Goal: Task Accomplishment & Management: Manage account settings

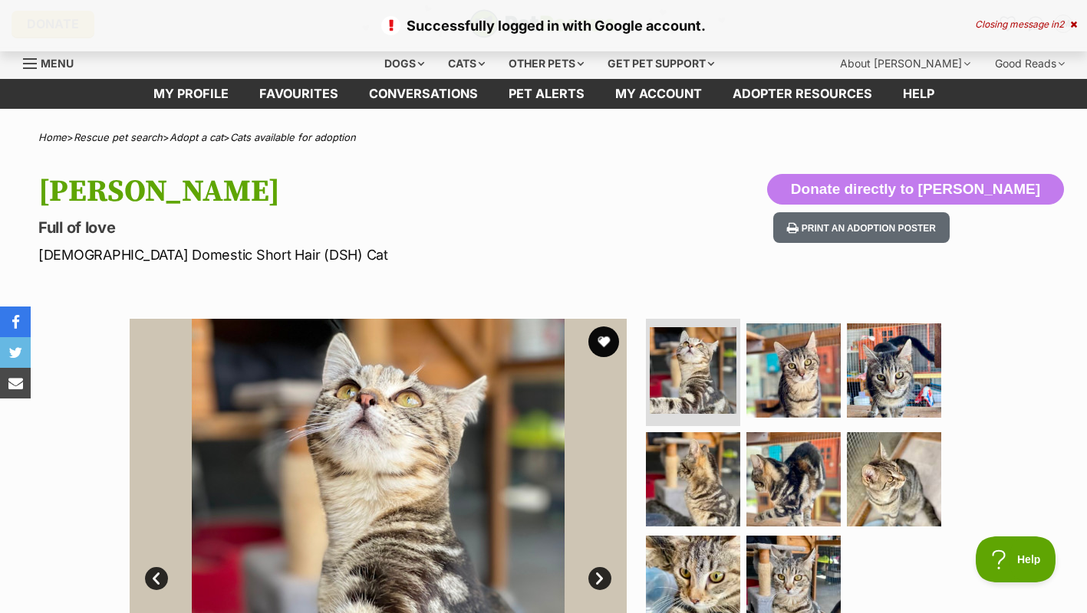
click at [933, 65] on div "About [PERSON_NAME]" at bounding box center [905, 63] width 152 height 31
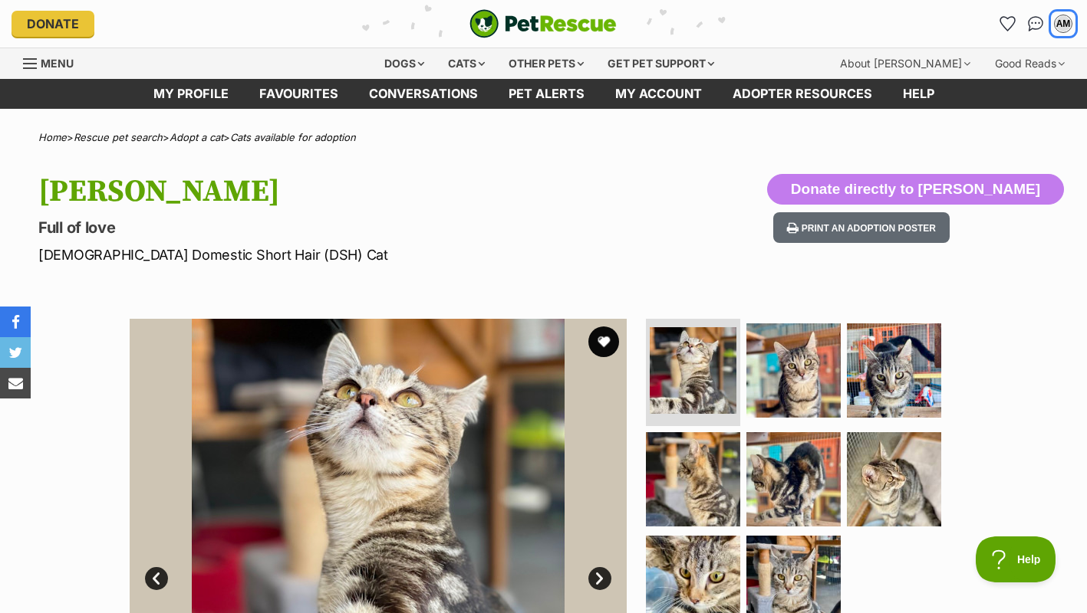
click at [1063, 25] on div "AM" at bounding box center [1062, 23] width 15 height 15
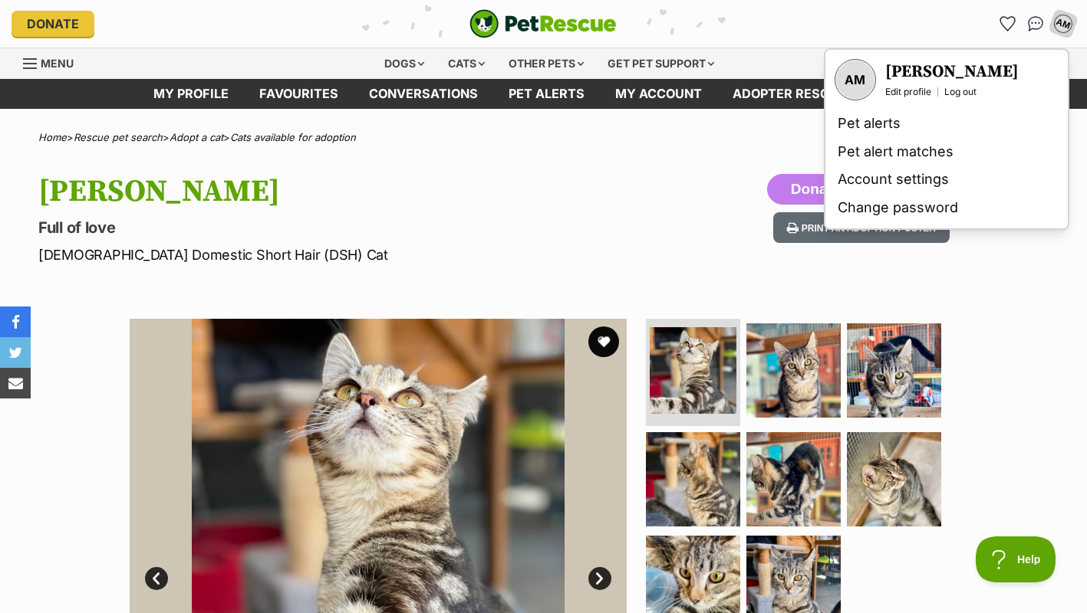
click at [920, 96] on link "Edit profile" at bounding box center [908, 92] width 46 height 12
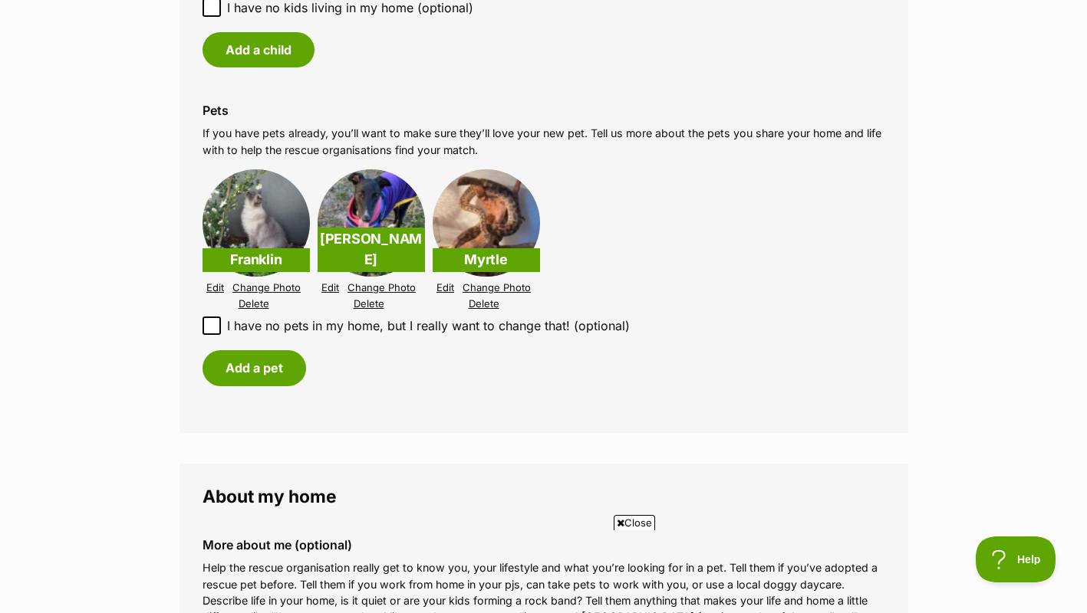
scroll to position [1412, 0]
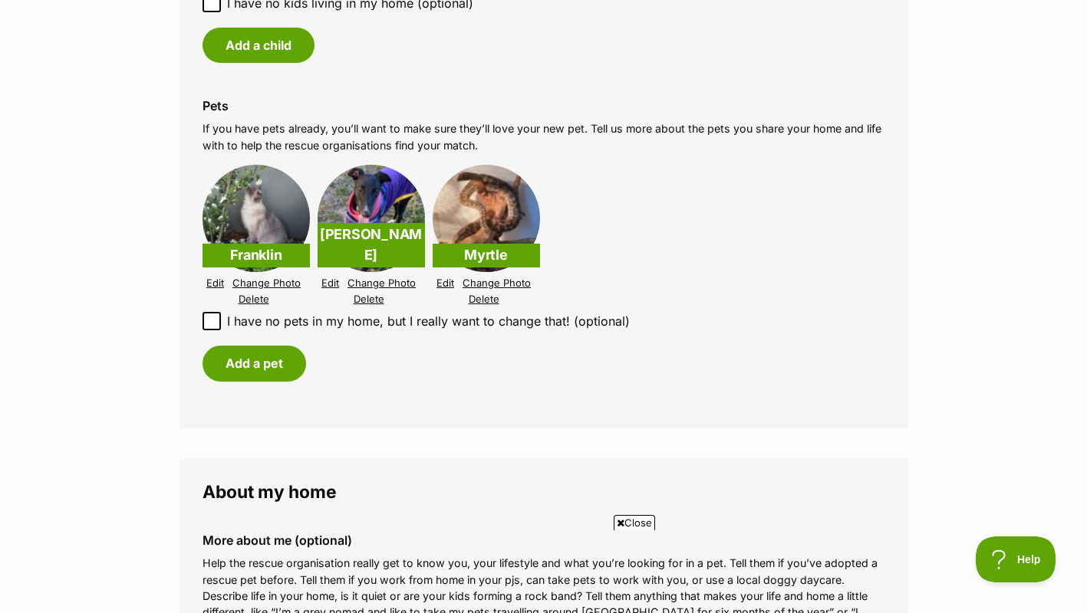
click at [220, 282] on link "Edit" at bounding box center [215, 284] width 18 height 12
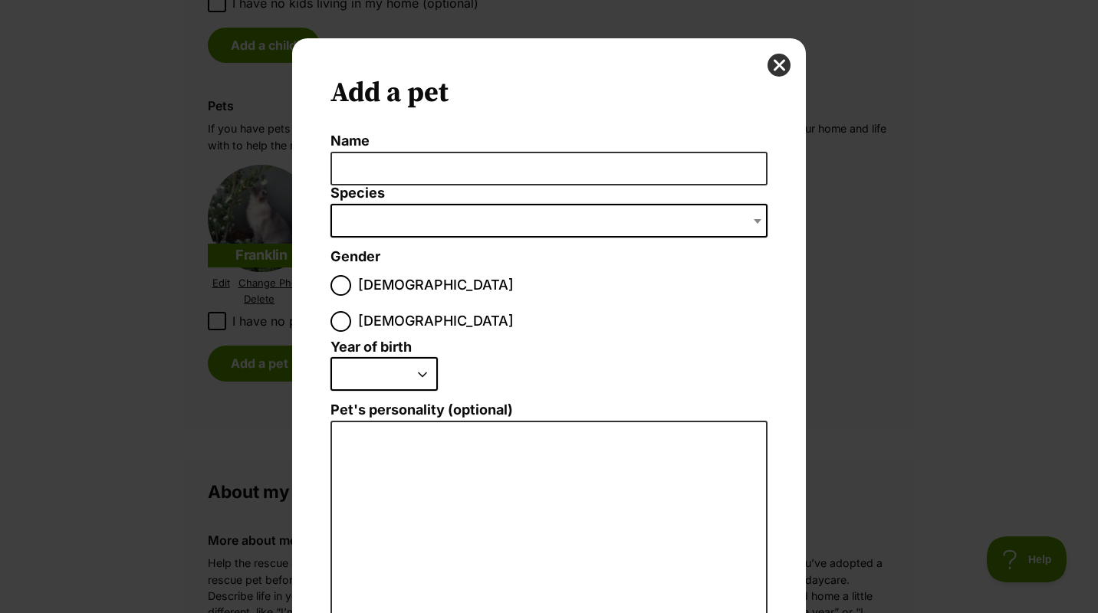
scroll to position [80, 0]
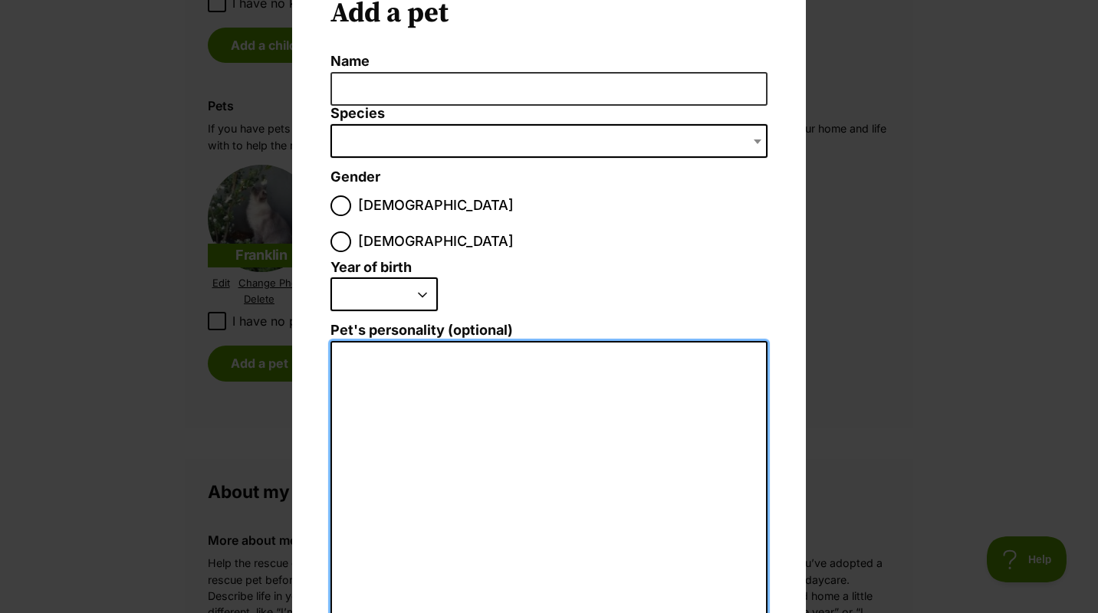
click at [530, 373] on textarea "Pet's personality (optional)" at bounding box center [548, 509] width 437 height 336
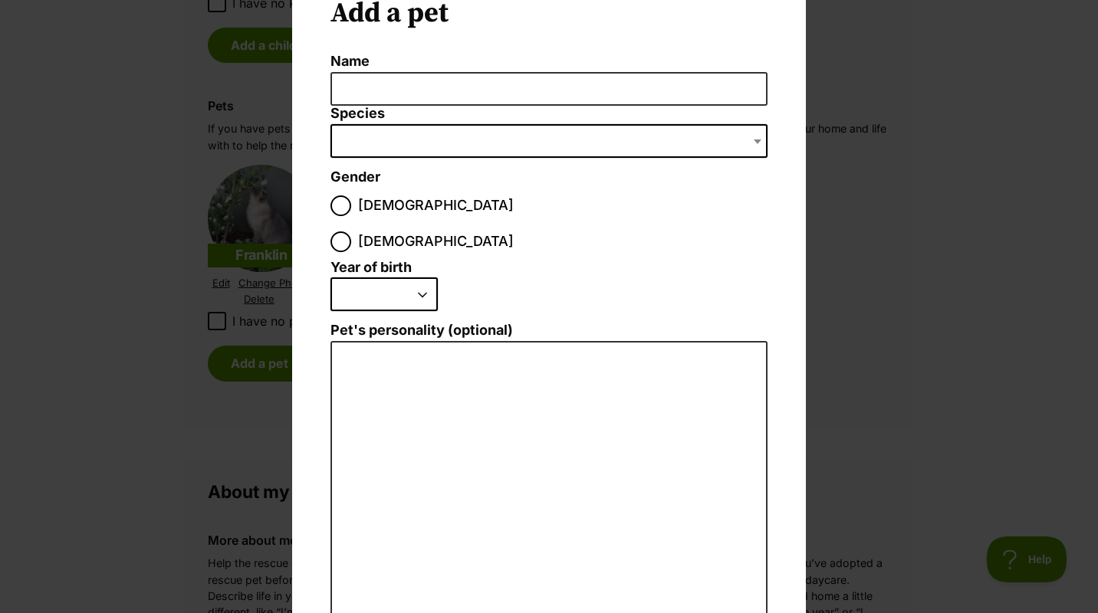
click at [559, 278] on li "2025 2024 2023 2022 2021 2020 2019 2018 2017 2016 2015 2014 2013 2012 2011 2010…" at bounding box center [544, 300] width 429 height 45
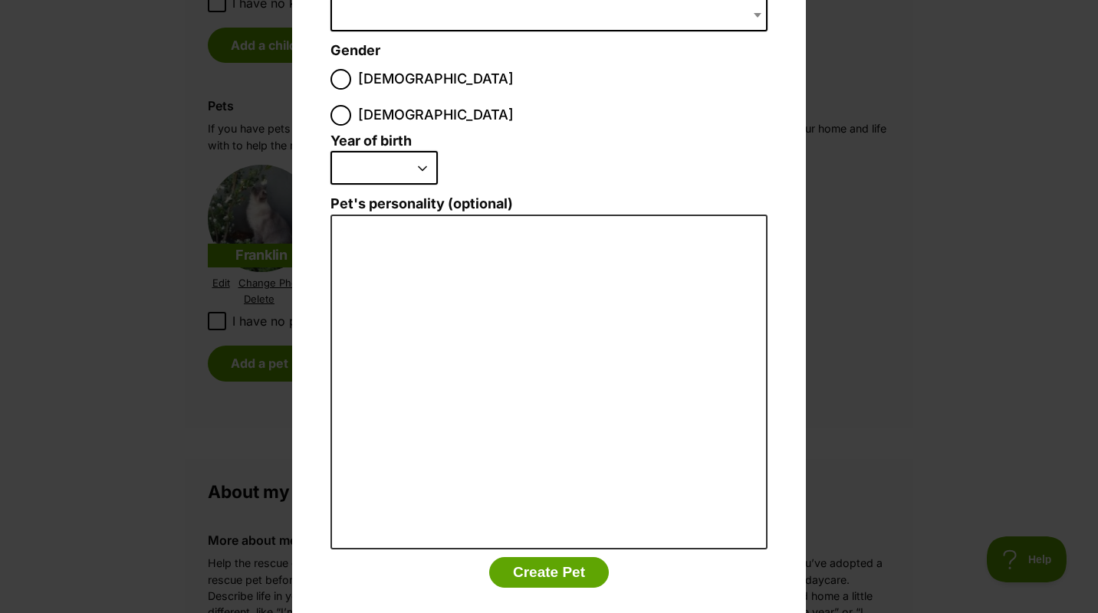
scroll to position [0, 0]
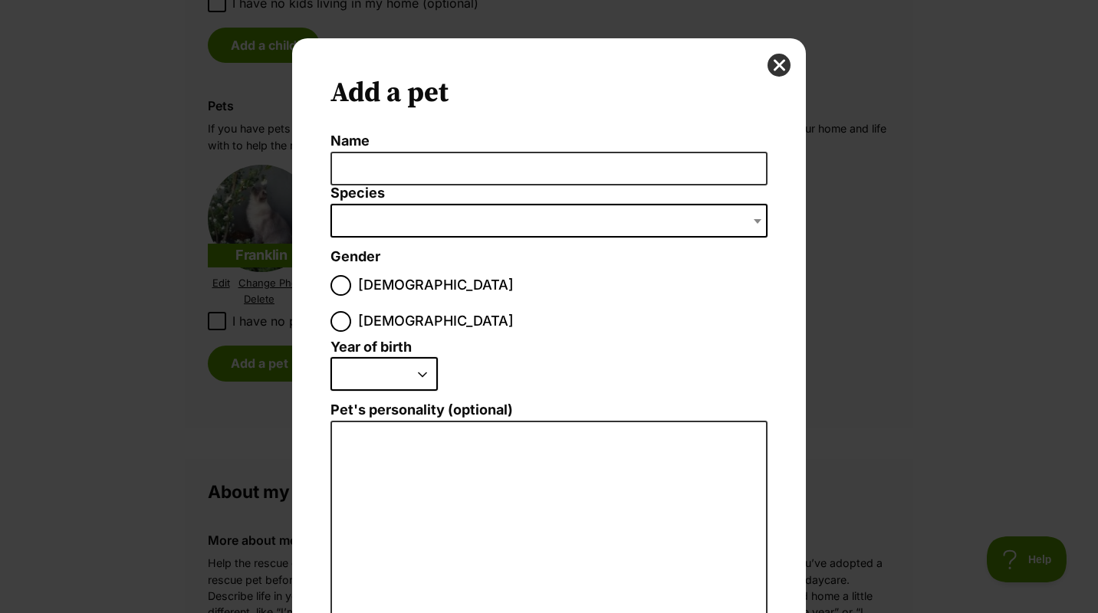
click at [768, 62] on button "close" at bounding box center [779, 65] width 23 height 23
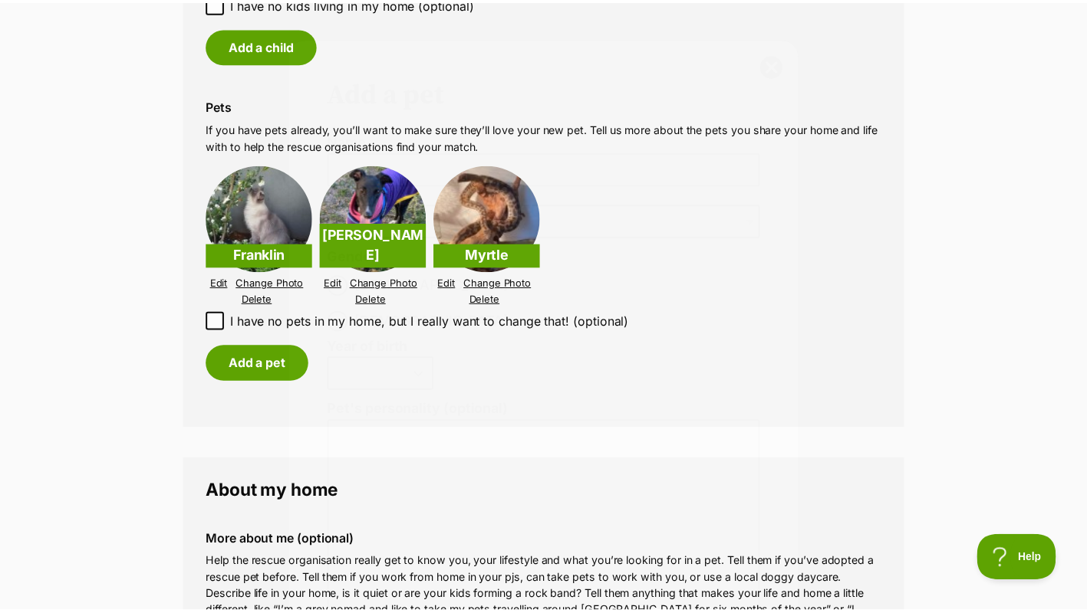
scroll to position [1412, 0]
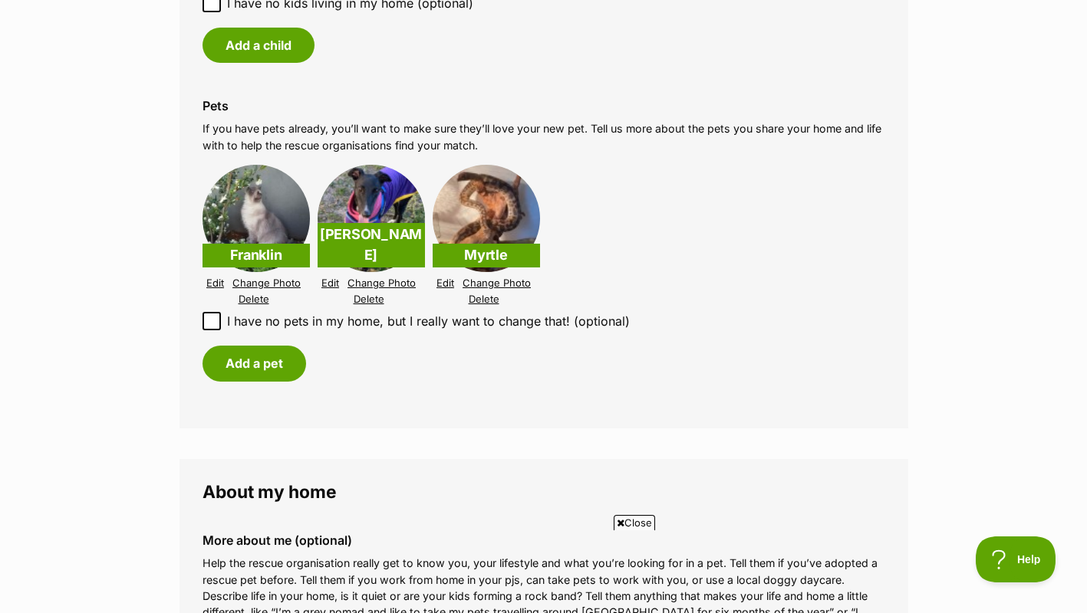
click at [260, 252] on p "Franklin" at bounding box center [255, 256] width 107 height 24
click at [383, 215] on img at bounding box center [370, 218] width 107 height 107
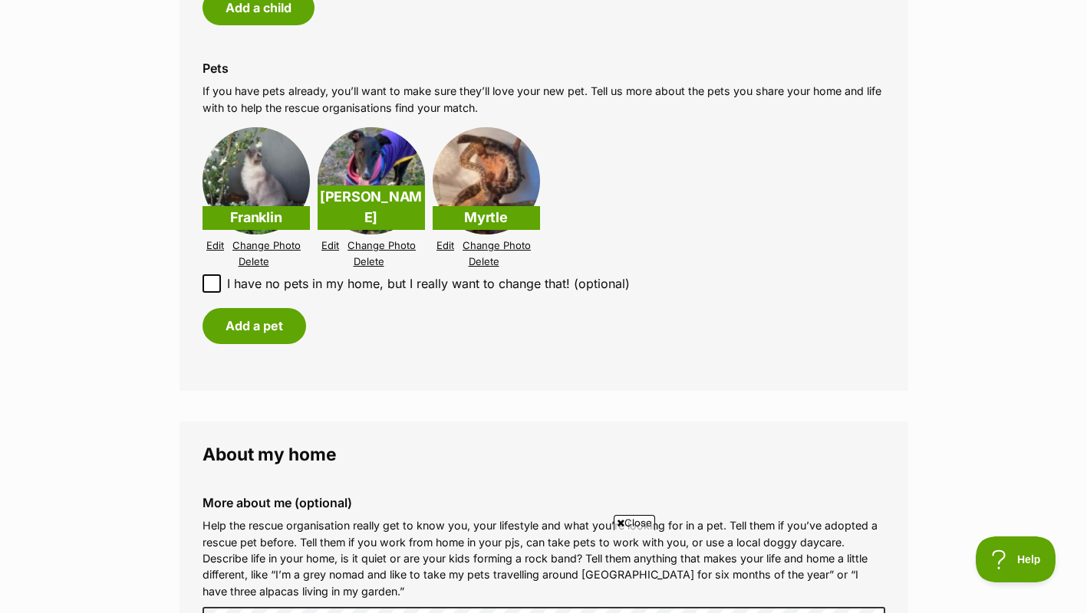
click at [443, 251] on link "Edit" at bounding box center [445, 246] width 18 height 12
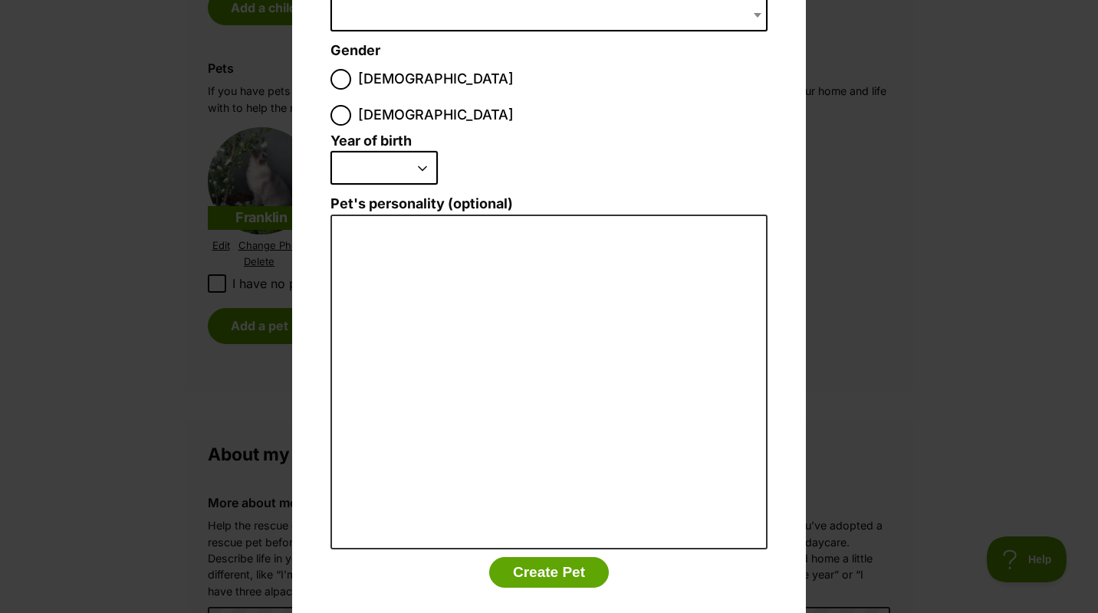
scroll to position [0, 0]
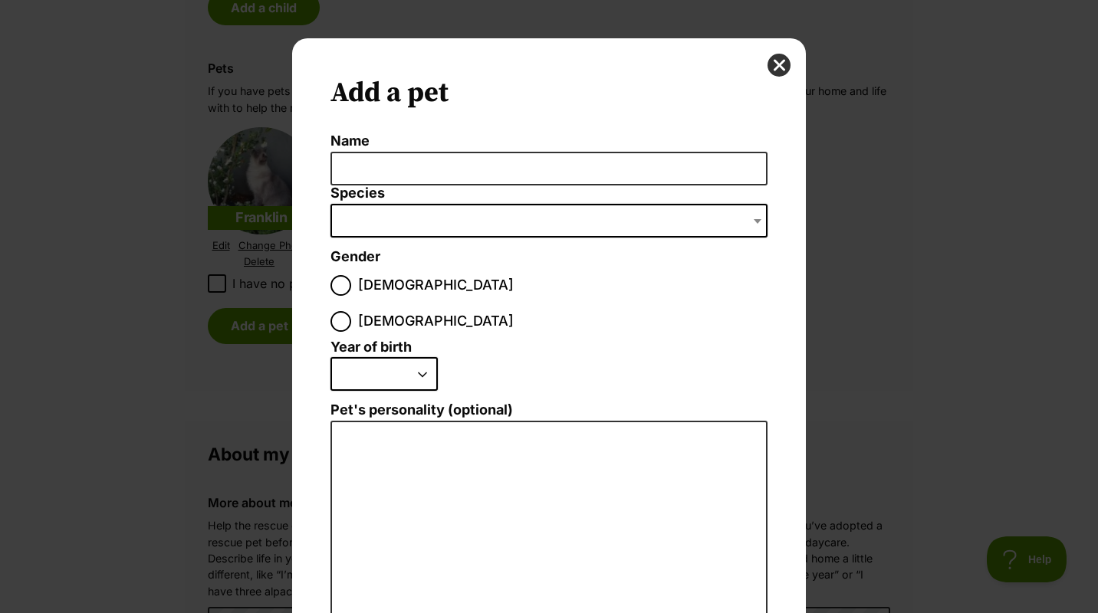
click at [790, 58] on div "Add a pet Name Species Bird Cat Dog Farm Animal Ferret Guinea Pig Horse Rabbit …" at bounding box center [549, 446] width 514 height 817
click at [776, 70] on button "close" at bounding box center [779, 65] width 23 height 23
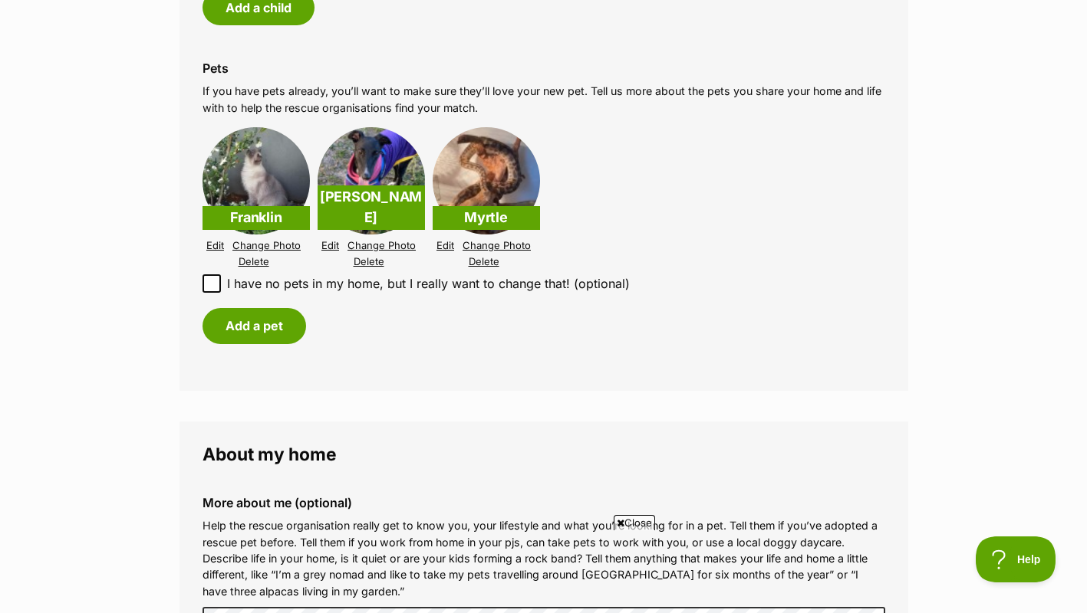
scroll to position [1682, 0]
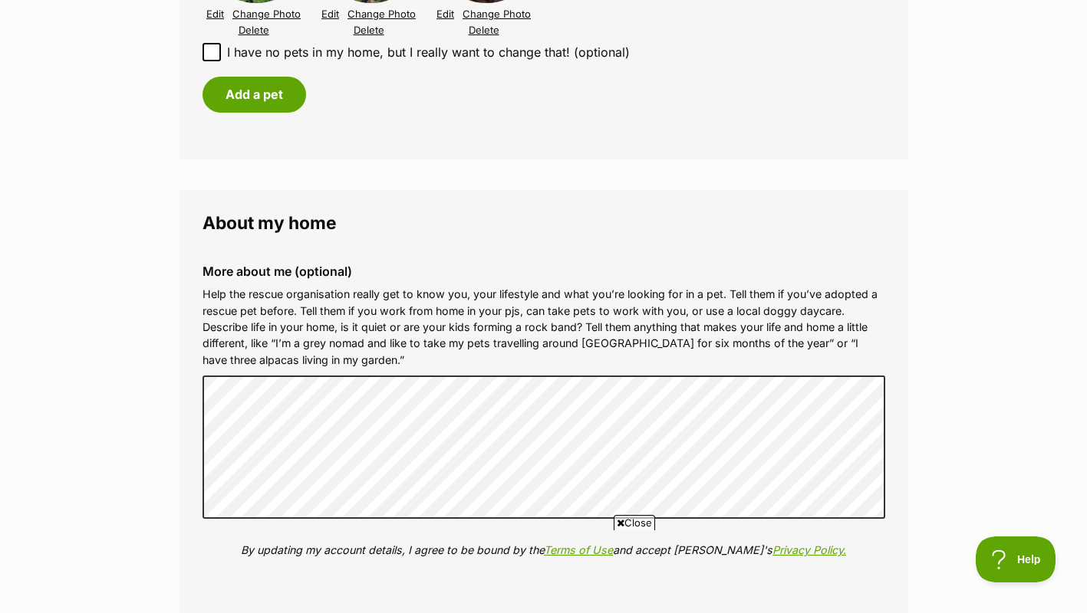
click at [563, 370] on div "More about me (optional) Help the rescue organisation really get to know you, y…" at bounding box center [543, 422] width 707 height 341
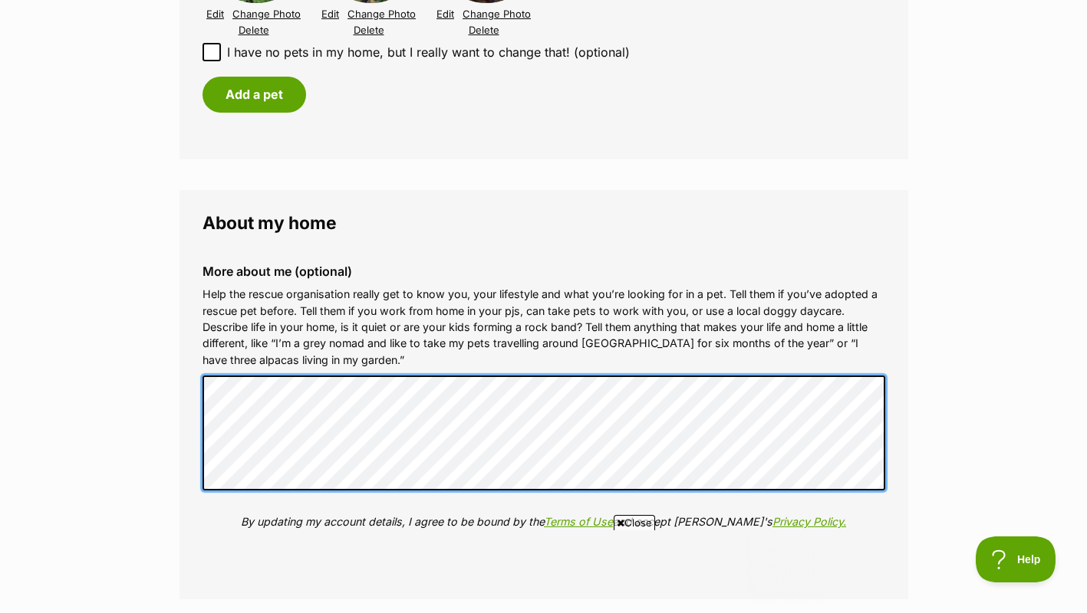
scroll to position [0, 0]
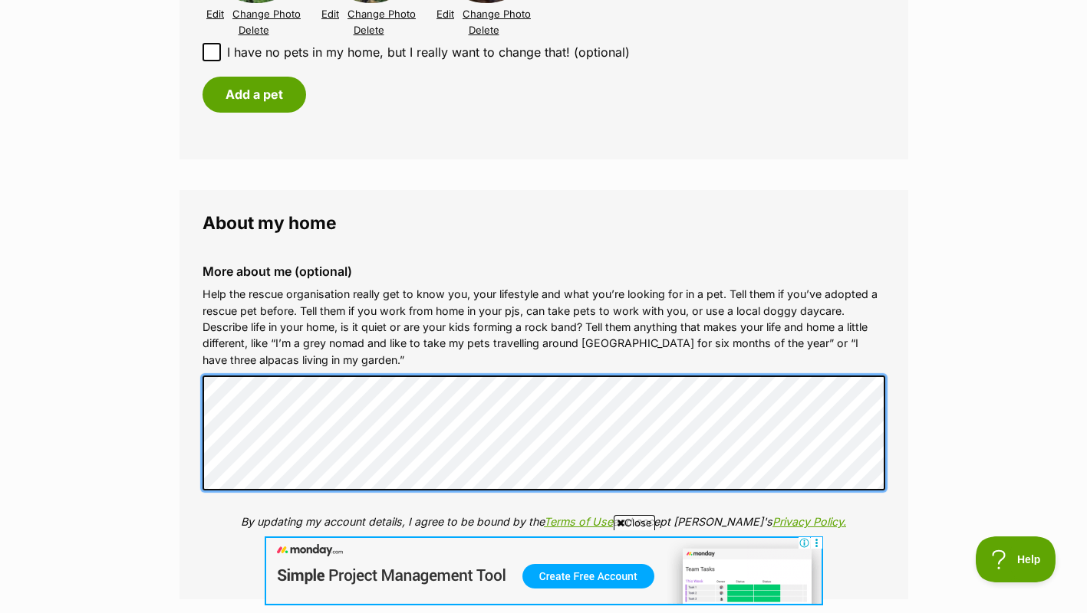
click at [179, 432] on fieldset "About my home More about me (optional) Help the rescue organisation really get …" at bounding box center [543, 395] width 728 height 410
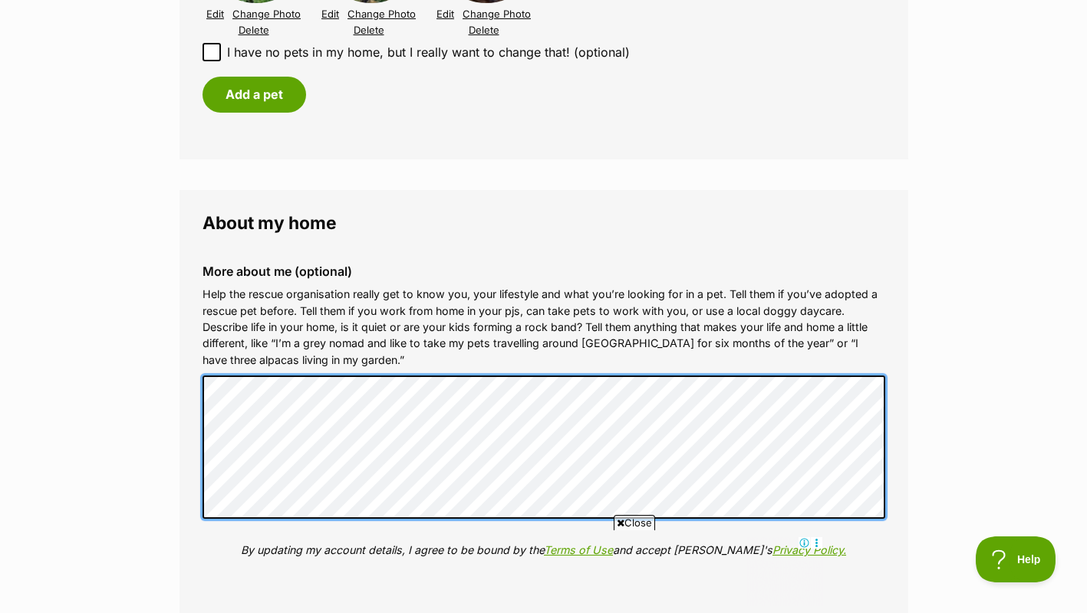
click at [786, 521] on div "More about me (optional) Help the rescue organisation really get to know you, y…" at bounding box center [543, 422] width 707 height 341
